Goal: Navigation & Orientation: Find specific page/section

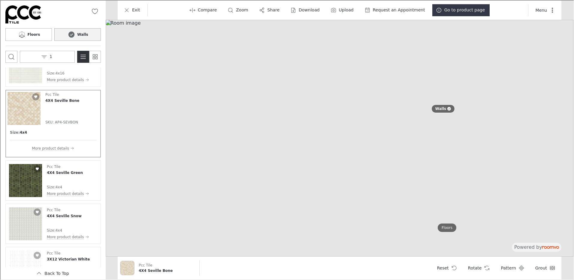
scroll to position [769, 0]
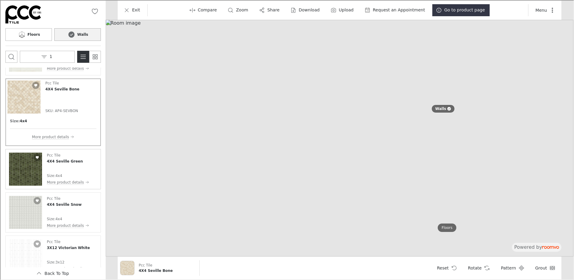
click at [25, 172] on img "See 4X4 Seville Green in the room" at bounding box center [24, 168] width 33 height 33
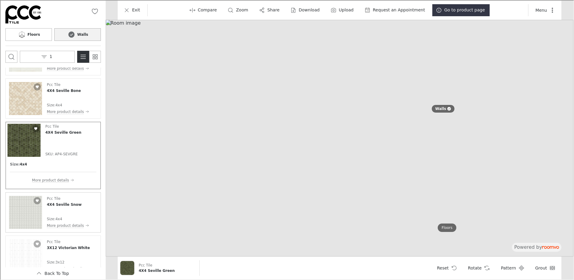
click at [24, 213] on img "See 4X4 Seville Snow in the room" at bounding box center [24, 211] width 33 height 33
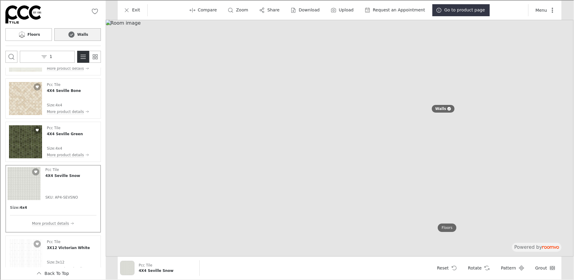
scroll to position [781, 0]
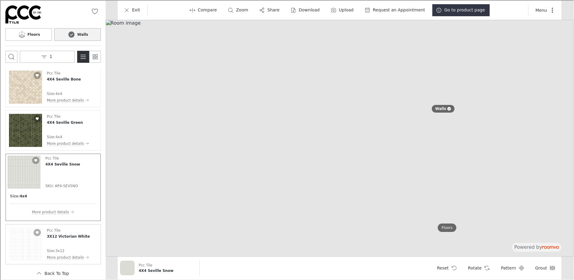
click at [21, 234] on img "See 3X12 Victorian White in the room" at bounding box center [24, 243] width 33 height 33
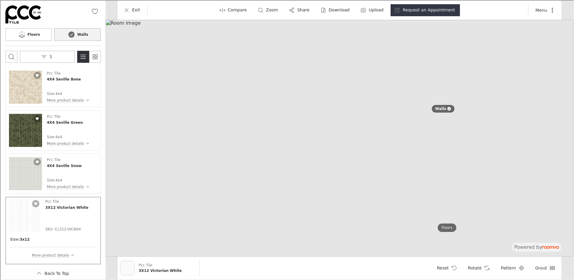
click at [54, 275] on button "Back to top" at bounding box center [52, 273] width 95 height 12
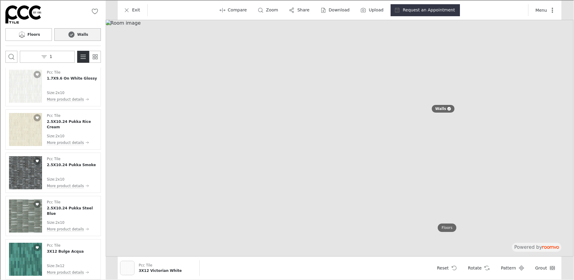
scroll to position [0, 0]
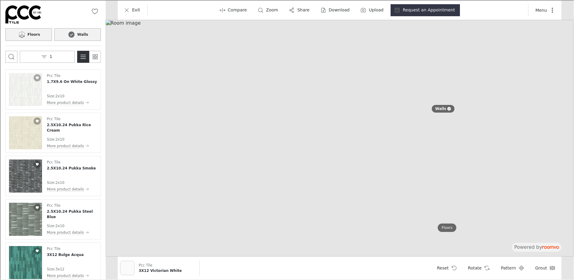
click at [37, 32] on h6 "Floors" at bounding box center [33, 33] width 13 height 5
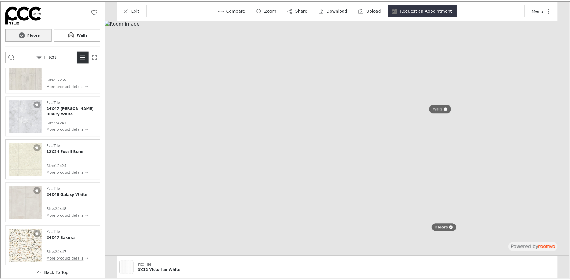
scroll to position [2569, 0]
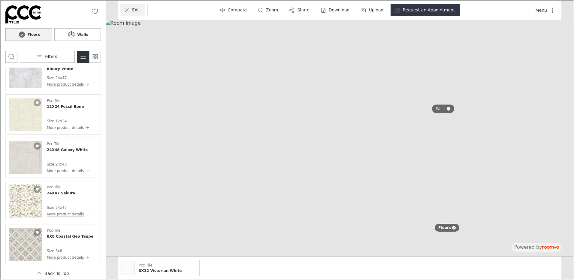
click at [134, 9] on p "Exit" at bounding box center [136, 10] width 8 height 6
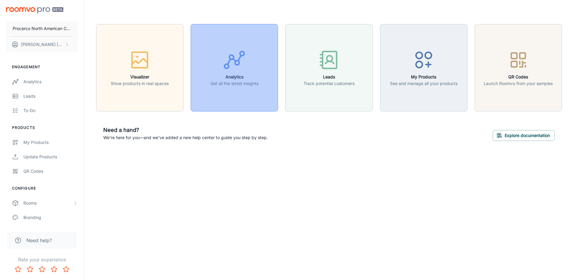
click at [242, 63] on icon "button" at bounding box center [234, 60] width 23 height 23
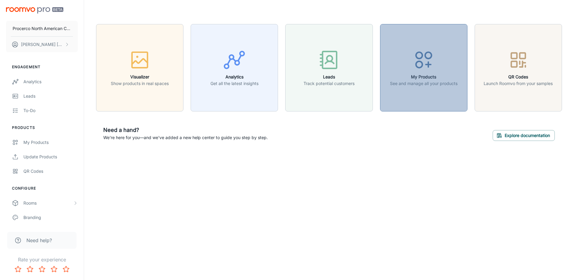
click at [422, 59] on icon "button" at bounding box center [424, 60] width 23 height 23
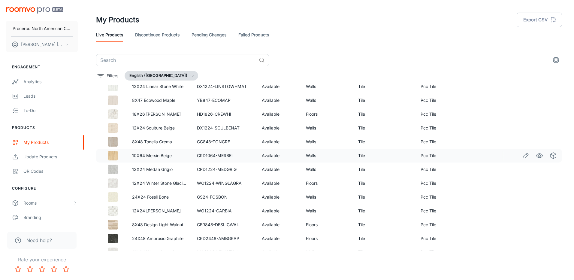
scroll to position [293, 0]
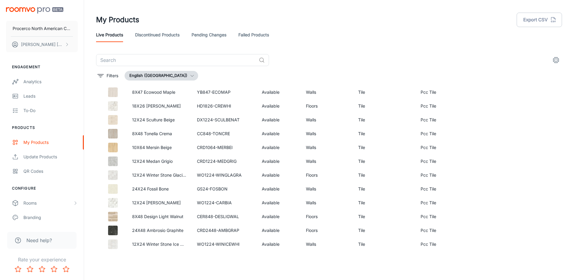
click at [253, 33] on link "Failed Products" at bounding box center [253, 35] width 31 height 14
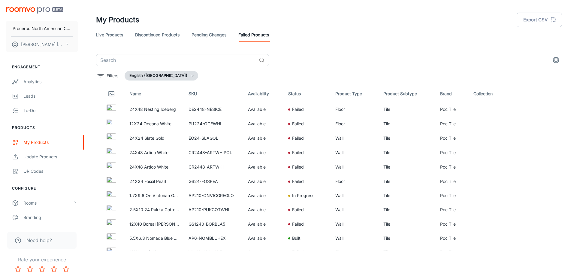
click at [202, 35] on link "Pending Changes" at bounding box center [209, 35] width 35 height 14
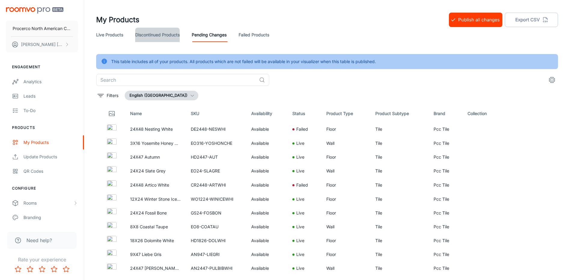
click at [153, 34] on link "Discontinued Products" at bounding box center [157, 35] width 44 height 14
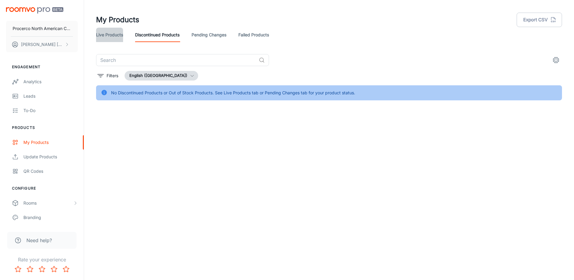
click at [105, 36] on link "Live Products" at bounding box center [109, 35] width 27 height 14
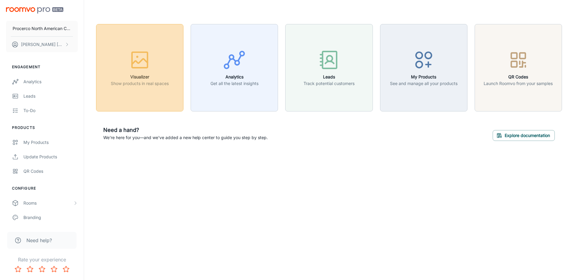
click at [140, 68] on icon "button" at bounding box center [140, 60] width 23 height 23
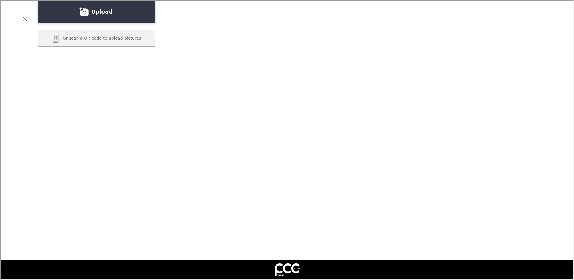
scroll to position [105, 0]
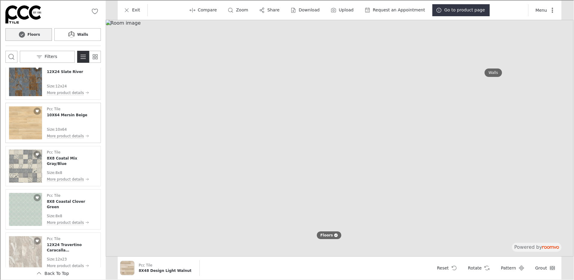
scroll to position [240, 0]
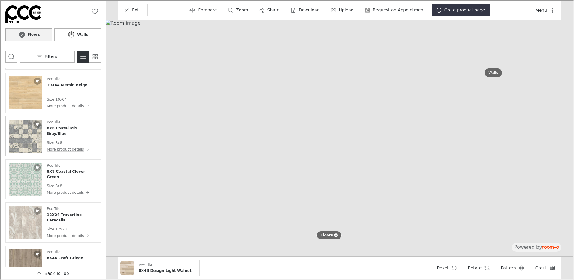
click at [23, 141] on img "See 8X8 Coatal Mix Gray/Blue in the room" at bounding box center [24, 135] width 33 height 33
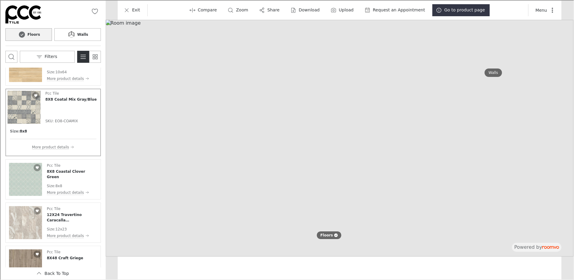
scroll to position [213, 0]
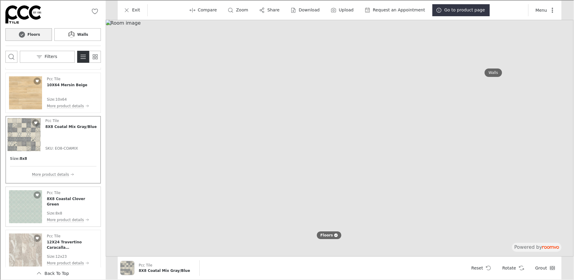
click at [31, 207] on img "See 8X8 Coastal Clover Green in the room" at bounding box center [24, 205] width 33 height 33
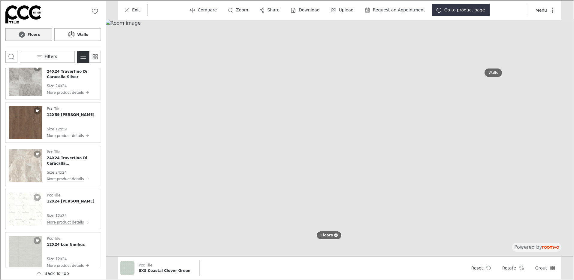
scroll to position [543, 0]
